Goal: Information Seeking & Learning: Learn about a topic

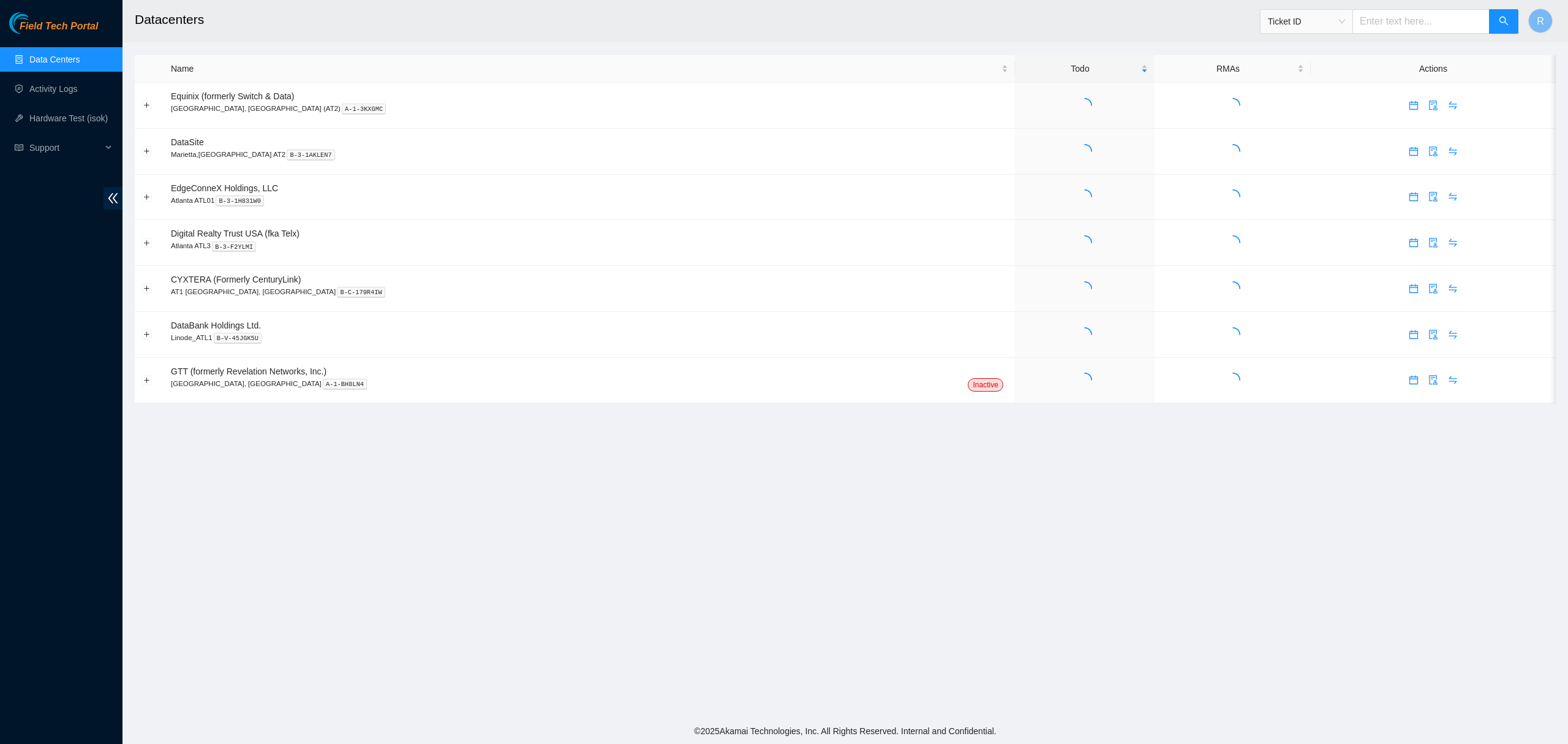
click at [57, 131] on ul "Data Centers Activity Logs Hardware Test (isok) Support" at bounding box center [61, 103] width 122 height 117
click at [46, 140] on span "Support" at bounding box center [66, 148] width 73 height 25
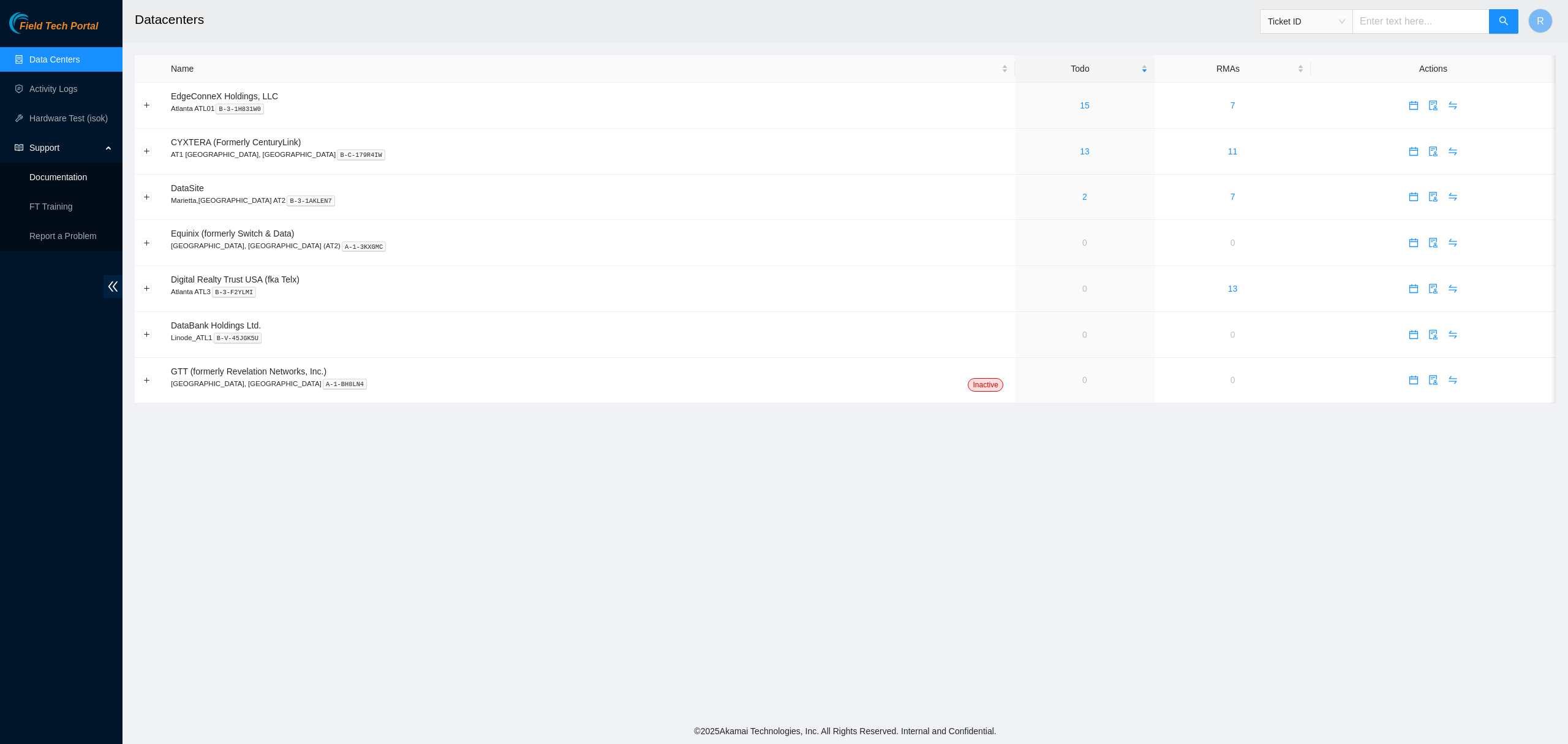
click at [58, 175] on link "Documentation" at bounding box center [59, 177] width 58 height 10
